Goal: Task Accomplishment & Management: Manage account settings

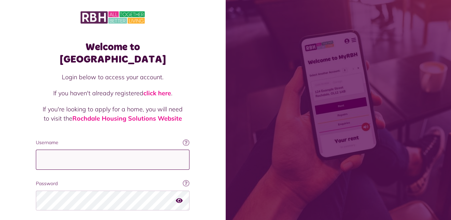
click at [47, 149] on input "Username" at bounding box center [112, 159] width 153 height 20
type input "**********"
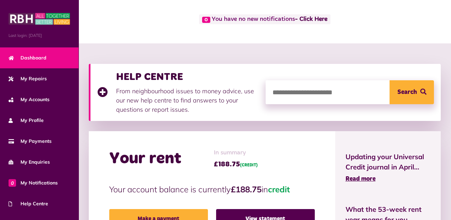
scroll to position [102, 0]
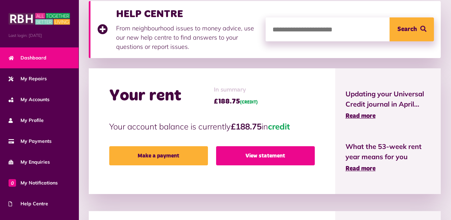
click at [273, 157] on link "View statement" at bounding box center [265, 155] width 99 height 19
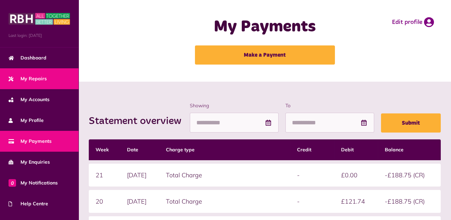
click at [38, 76] on span "My Repairs" at bounding box center [28, 78] width 38 height 7
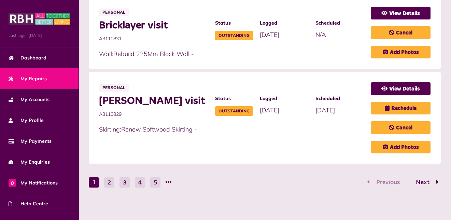
scroll to position [455, 0]
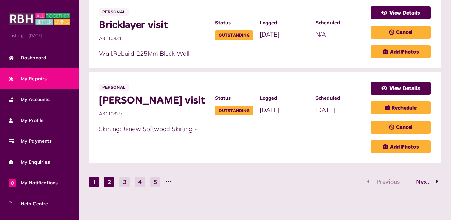
click at [109, 177] on button "2" at bounding box center [109, 182] width 10 height 10
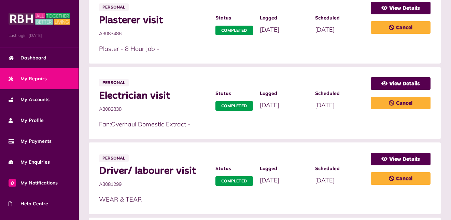
scroll to position [445, 0]
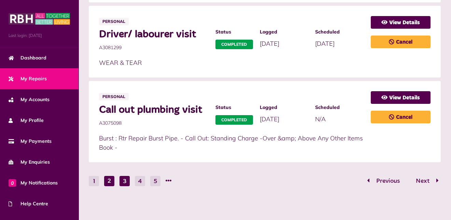
click at [123, 179] on button "3" at bounding box center [124, 181] width 10 height 10
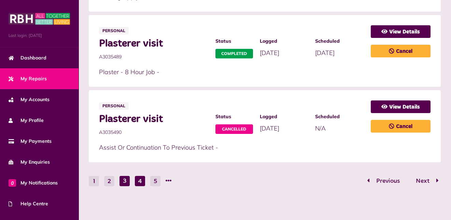
click at [142, 178] on button "4" at bounding box center [140, 181] width 10 height 10
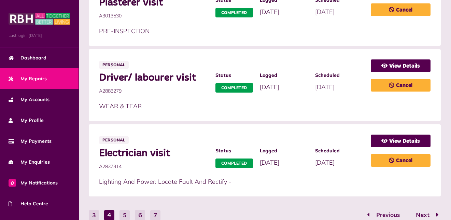
scroll to position [436, 0]
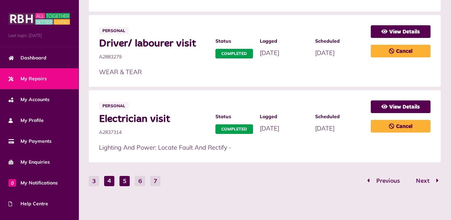
click at [124, 180] on button "5" at bounding box center [124, 181] width 10 height 10
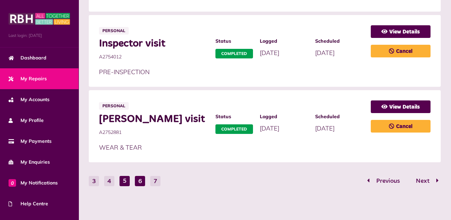
click at [139, 179] on button "6" at bounding box center [140, 181] width 10 height 10
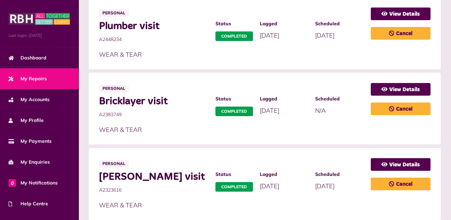
scroll to position [445, 0]
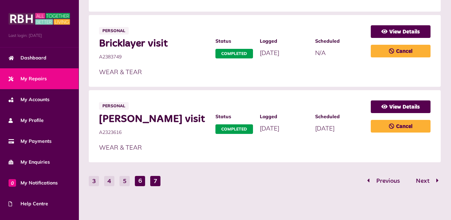
click at [155, 179] on button "7" at bounding box center [155, 181] width 10 height 10
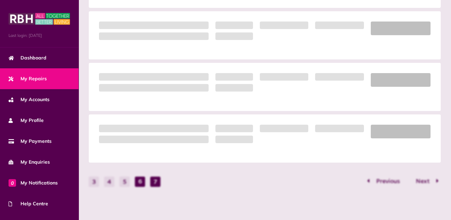
scroll to position [69, 0]
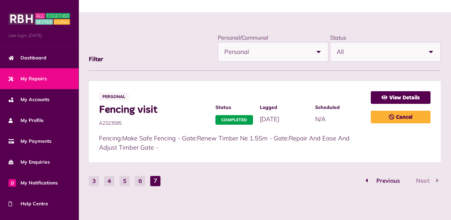
click at [388, 178] on span "Previous" at bounding box center [388, 181] width 34 height 6
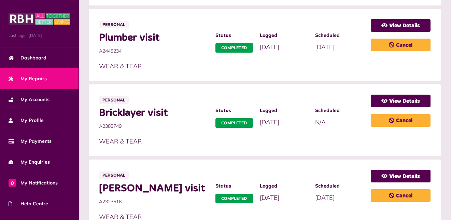
scroll to position [445, 0]
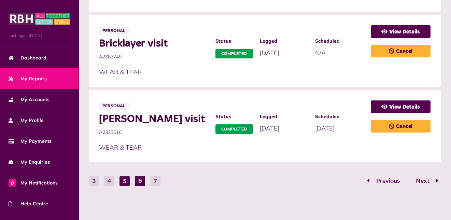
click at [123, 178] on button "5" at bounding box center [124, 181] width 10 height 10
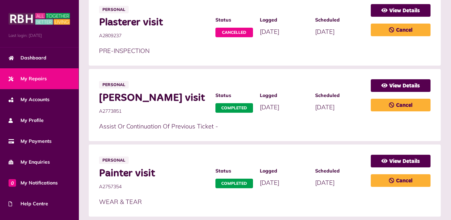
scroll to position [436, 0]
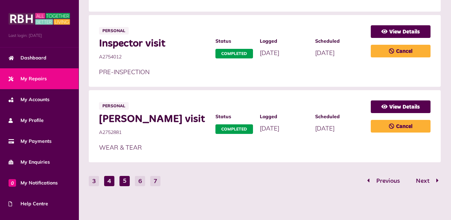
click at [109, 179] on button "4" at bounding box center [109, 181] width 10 height 10
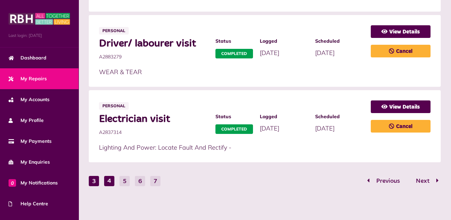
click at [94, 178] on button "3" at bounding box center [94, 181] width 10 height 10
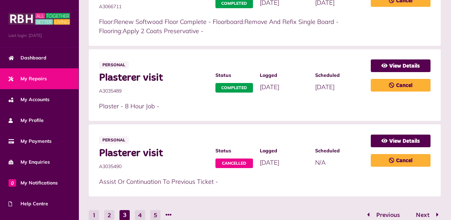
scroll to position [445, 0]
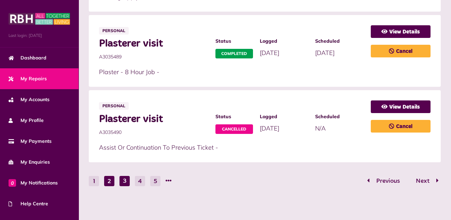
click at [108, 180] on button "2" at bounding box center [109, 181] width 10 height 10
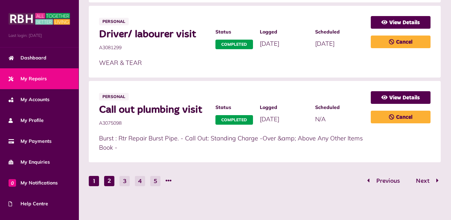
click at [95, 179] on button "1" at bounding box center [94, 181] width 10 height 10
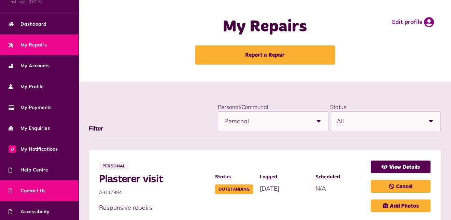
scroll to position [56, 0]
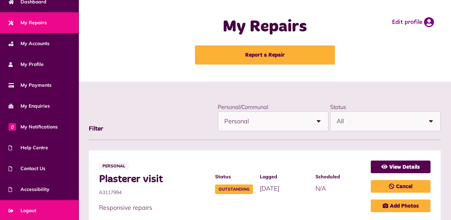
click at [57, 209] on link "Logout" at bounding box center [39, 210] width 78 height 21
